Goal: Task Accomplishment & Management: Use online tool/utility

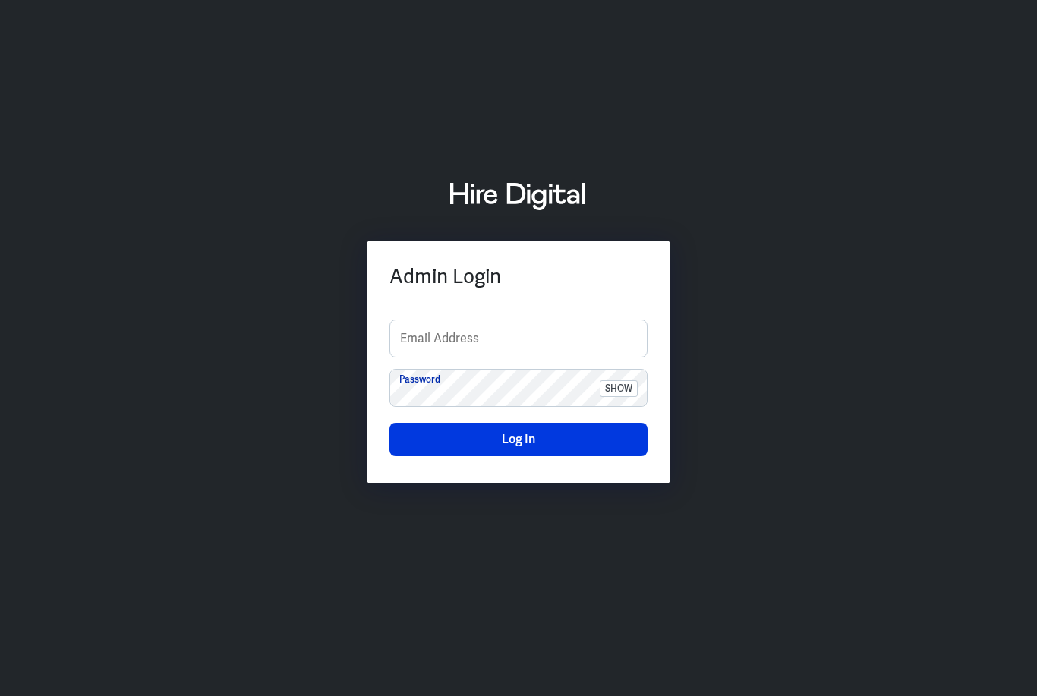
click at [496, 357] on input "text" at bounding box center [518, 338] width 257 height 36
type input "[PERSON_NAME][EMAIL_ADDRESS][PERSON_NAME][DOMAIN_NAME]"
click at [625, 397] on span "show" at bounding box center [619, 388] width 38 height 17
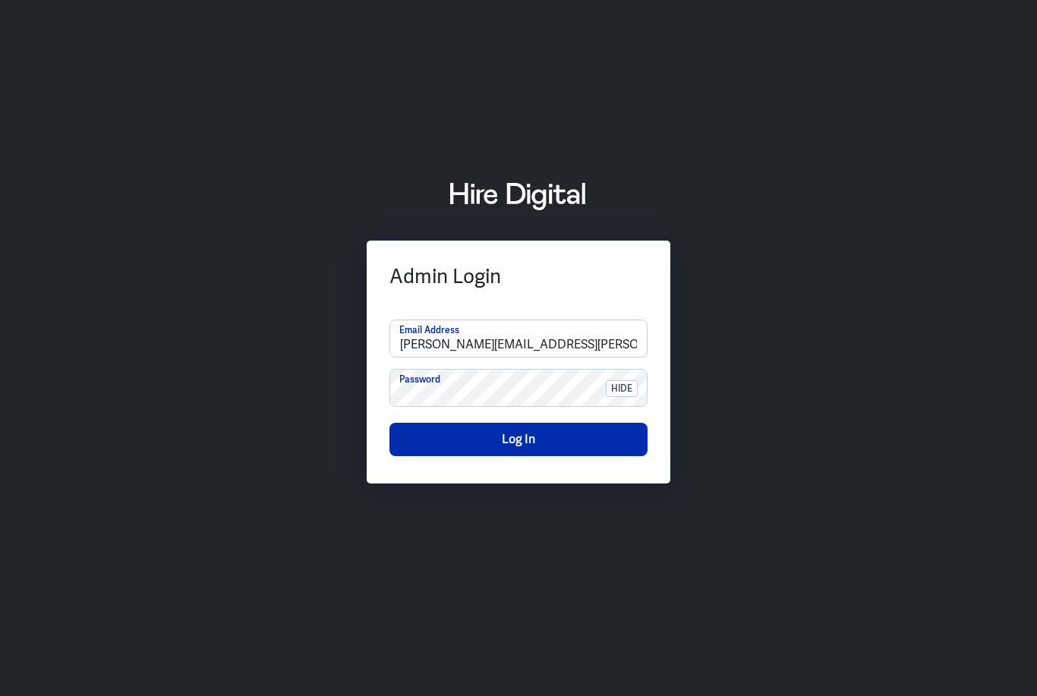
click at [548, 456] on button "Log In" at bounding box center [518, 439] width 258 height 33
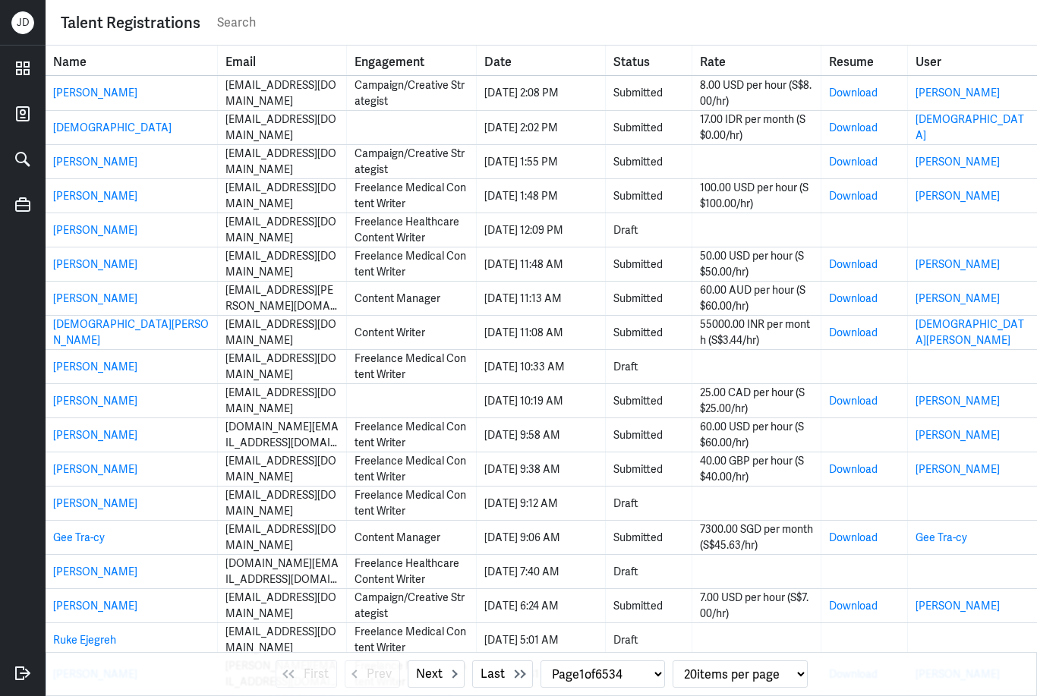
select select "1"
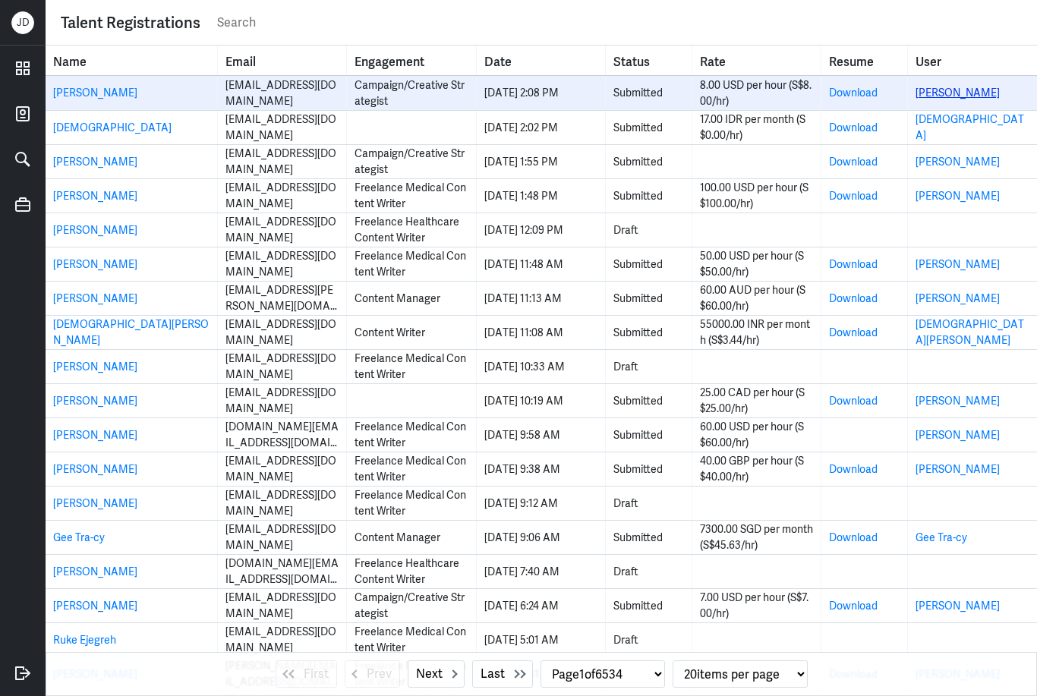
click at [952, 95] on link "[PERSON_NAME]" at bounding box center [957, 93] width 84 height 14
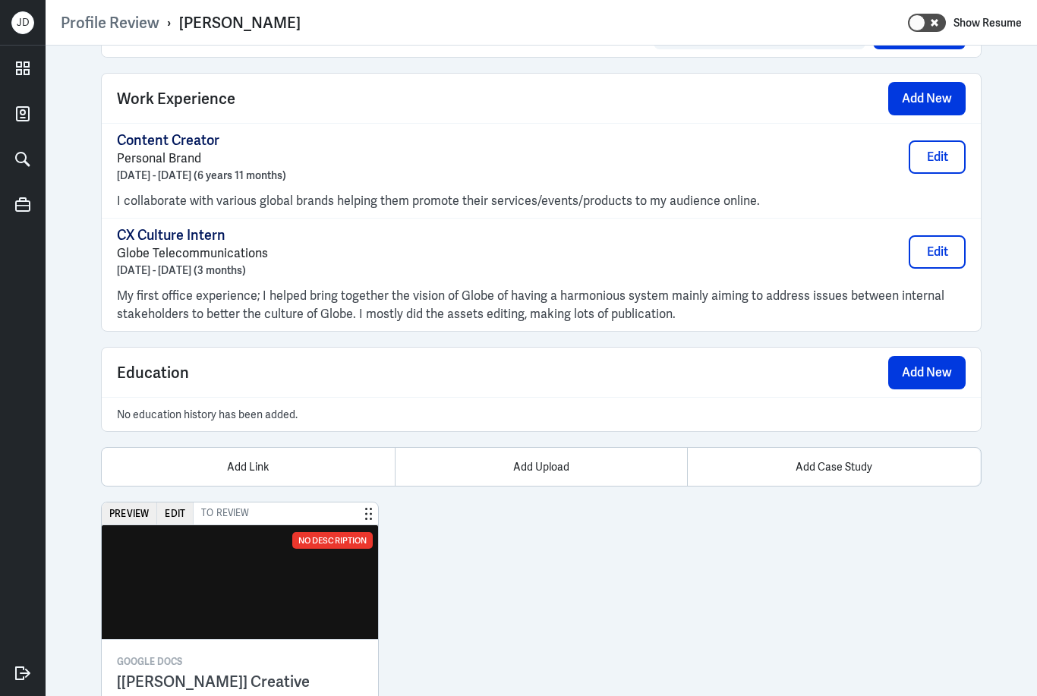
scroll to position [1048, 0]
click at [646, 694] on div "Preview Edit To Review No Description Google Docs [[PERSON_NAME]] Creative Port…" at bounding box center [541, 605] width 880 height 206
click at [609, 687] on div "Preview Edit To Review No Description Google Docs [[PERSON_NAME]] Creative Port…" at bounding box center [541, 605] width 880 height 206
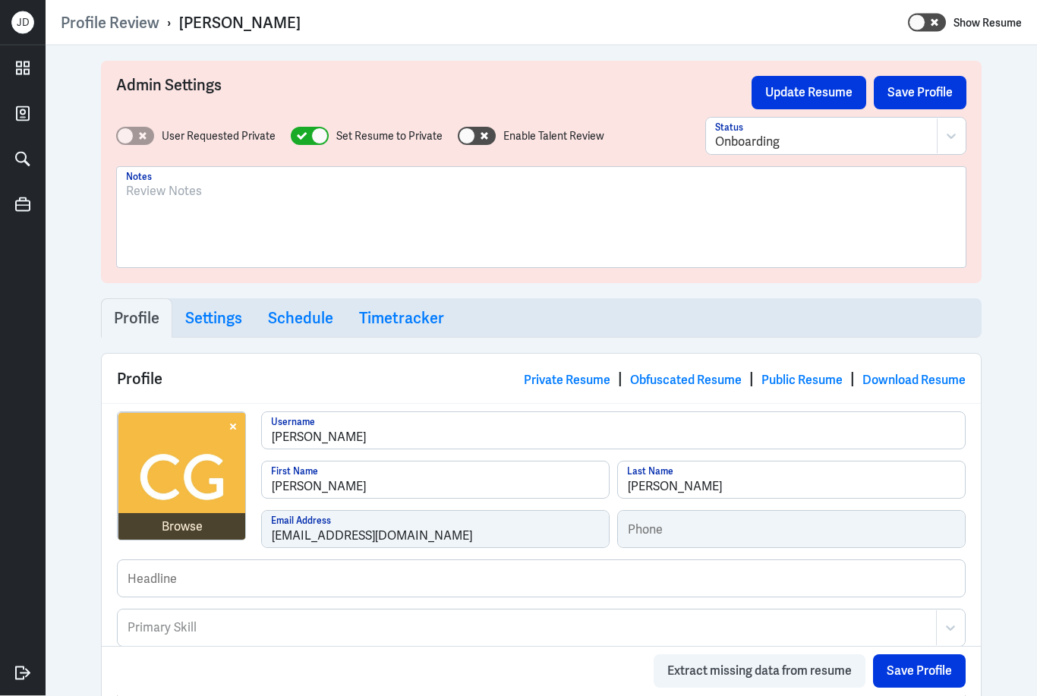
scroll to position [0, 0]
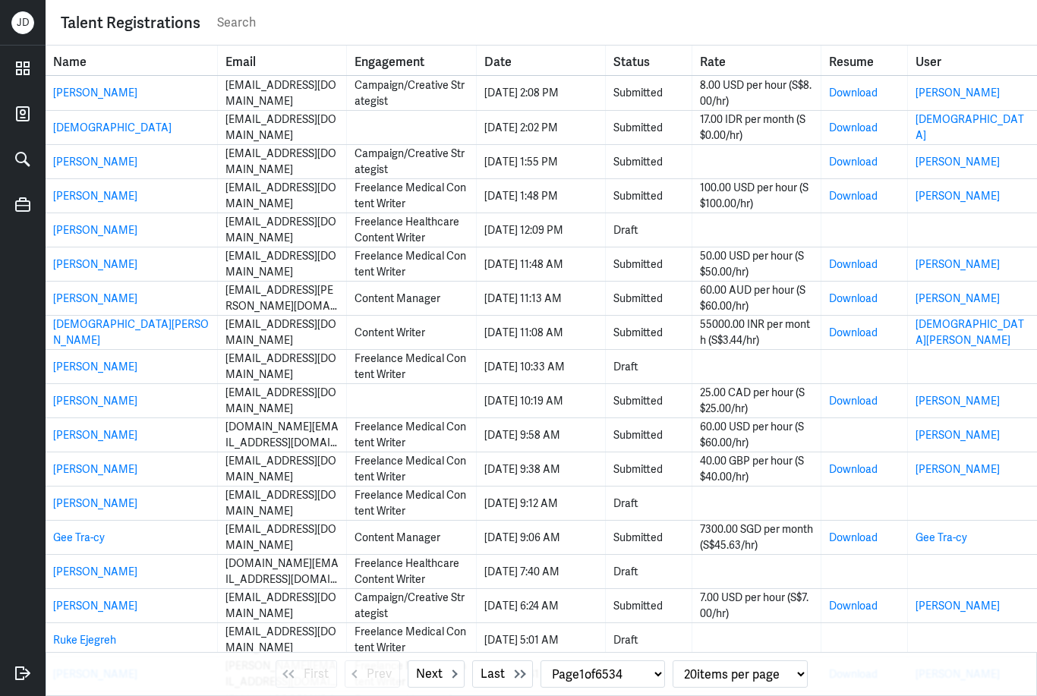
select select "1"
